Goal: Information Seeking & Learning: Learn about a topic

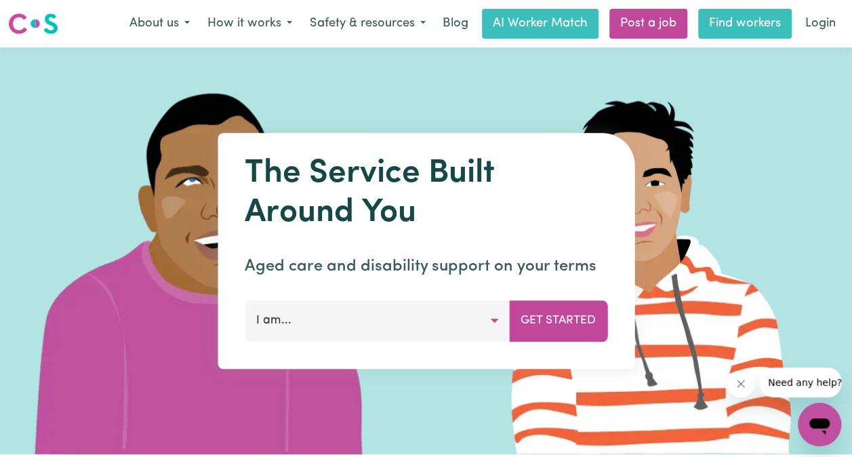
click at [746, 19] on link "Find workers" at bounding box center [745, 24] width 94 height 30
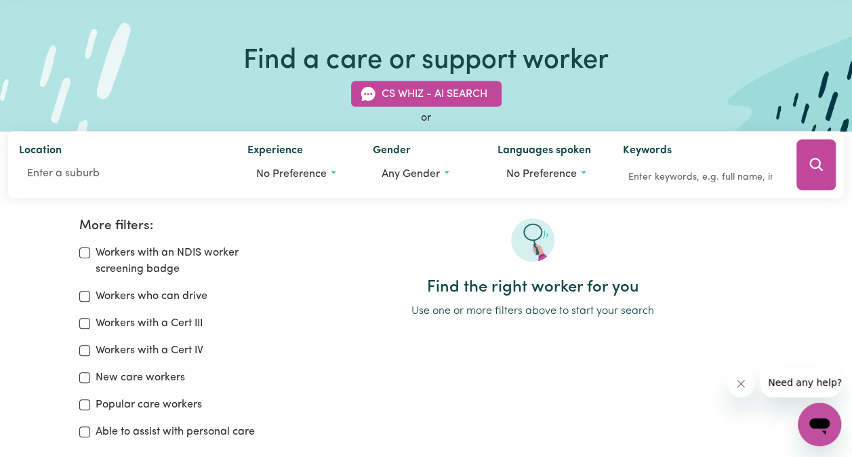
scroll to position [43, 0]
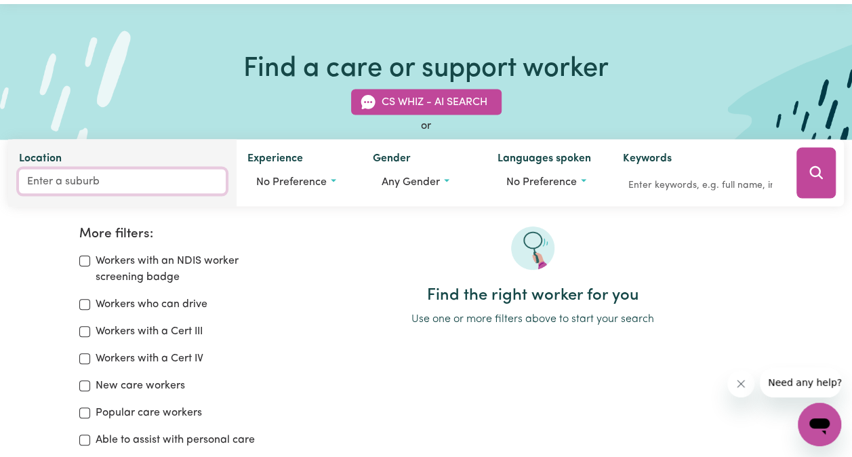
click at [61, 193] on input "Location" at bounding box center [122, 181] width 207 height 24
type input "3850"
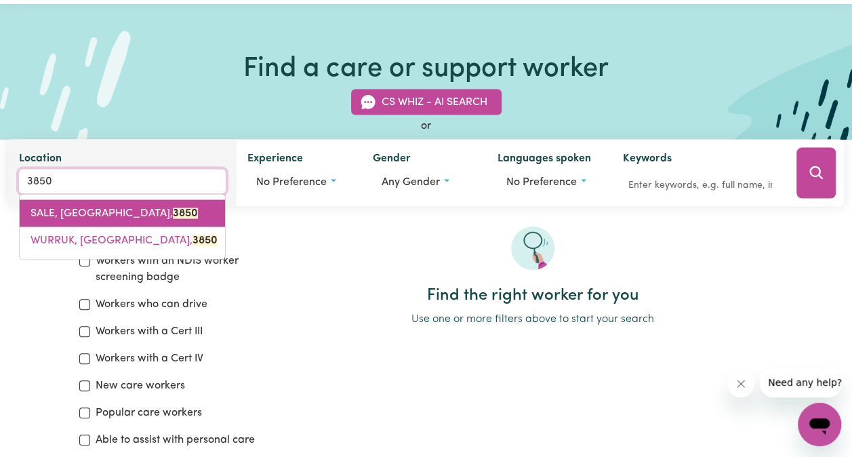
click at [62, 218] on span "SALE, [GEOGRAPHIC_DATA], 3850" at bounding box center [114, 213] width 167 height 11
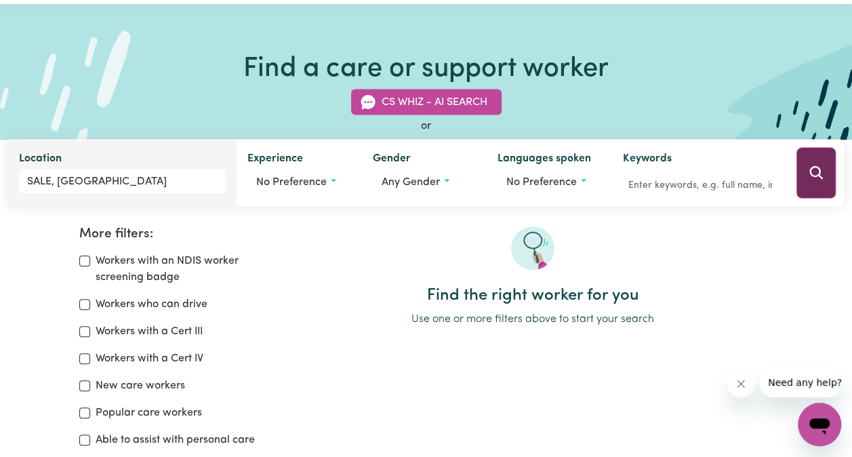
click at [824, 175] on button "Search" at bounding box center [816, 173] width 39 height 51
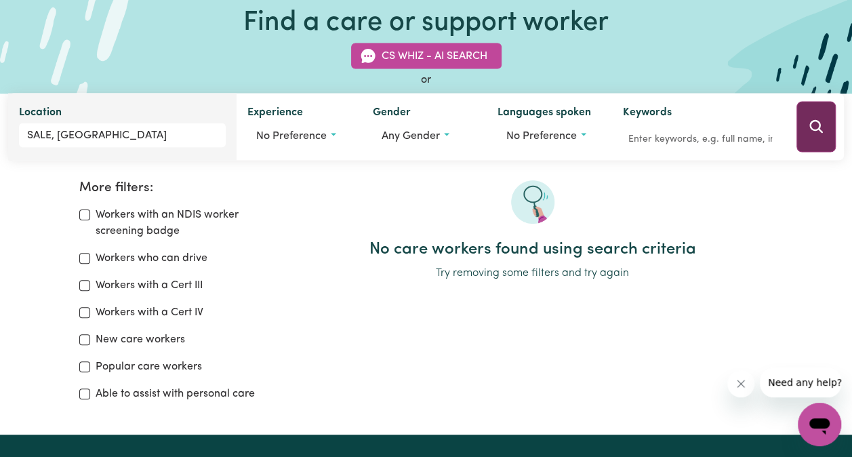
scroll to position [226, 0]
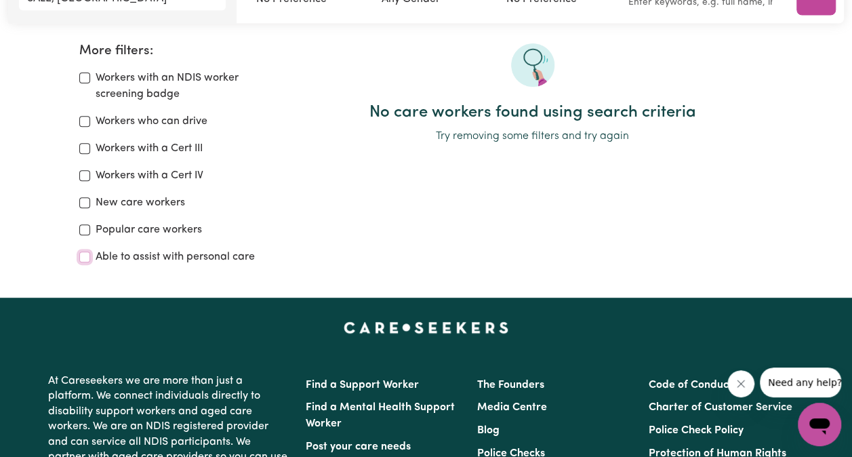
click at [87, 257] on input "Able to assist with personal care" at bounding box center [84, 257] width 11 height 11
checkbox input "true"
click at [84, 228] on input "Popular care workers" at bounding box center [84, 229] width 11 height 11
click at [85, 210] on div "New care workers" at bounding box center [177, 203] width 197 height 16
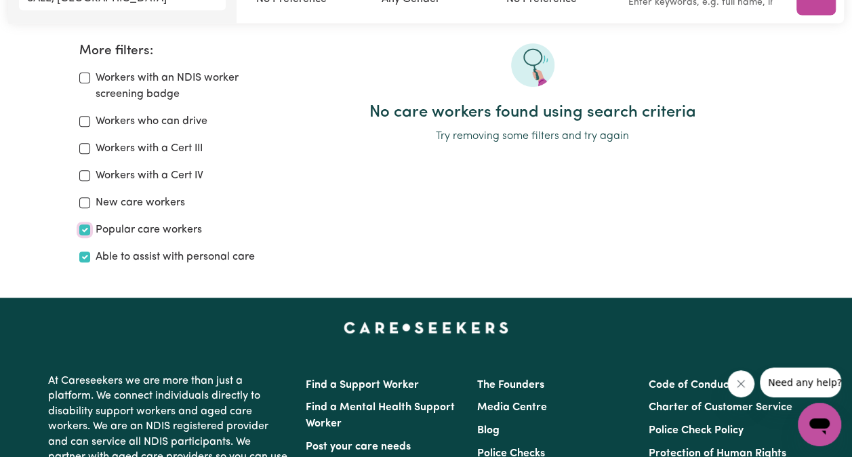
click at [80, 233] on input "Popular care workers" at bounding box center [84, 229] width 11 height 11
checkbox input "false"
click at [83, 263] on div "Able to assist with personal care" at bounding box center [177, 257] width 197 height 16
click at [83, 253] on input "Able to assist with personal care" at bounding box center [84, 257] width 11 height 11
checkbox input "false"
